Goal: Find specific page/section: Find specific page/section

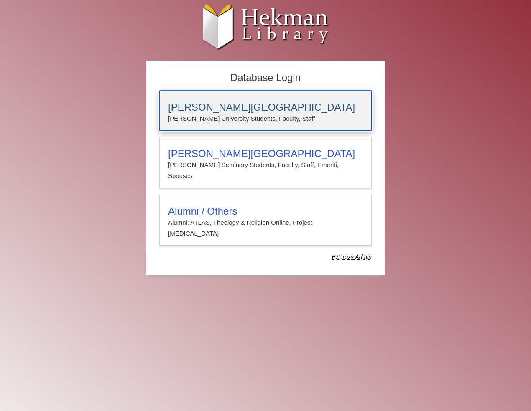
click at [274, 119] on p "[PERSON_NAME] University Students, Faculty, Staff" at bounding box center [265, 118] width 195 height 11
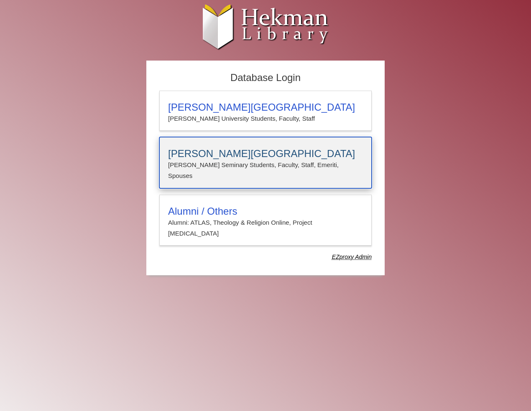
click at [228, 158] on h3 "[PERSON_NAME][GEOGRAPHIC_DATA]" at bounding box center [265, 154] width 195 height 12
click at [245, 164] on p "[PERSON_NAME] Seminary Students, Faculty, Staff, Emeriti, Spouses" at bounding box center [265, 171] width 195 height 22
